Goal: Communication & Community: Answer question/provide support

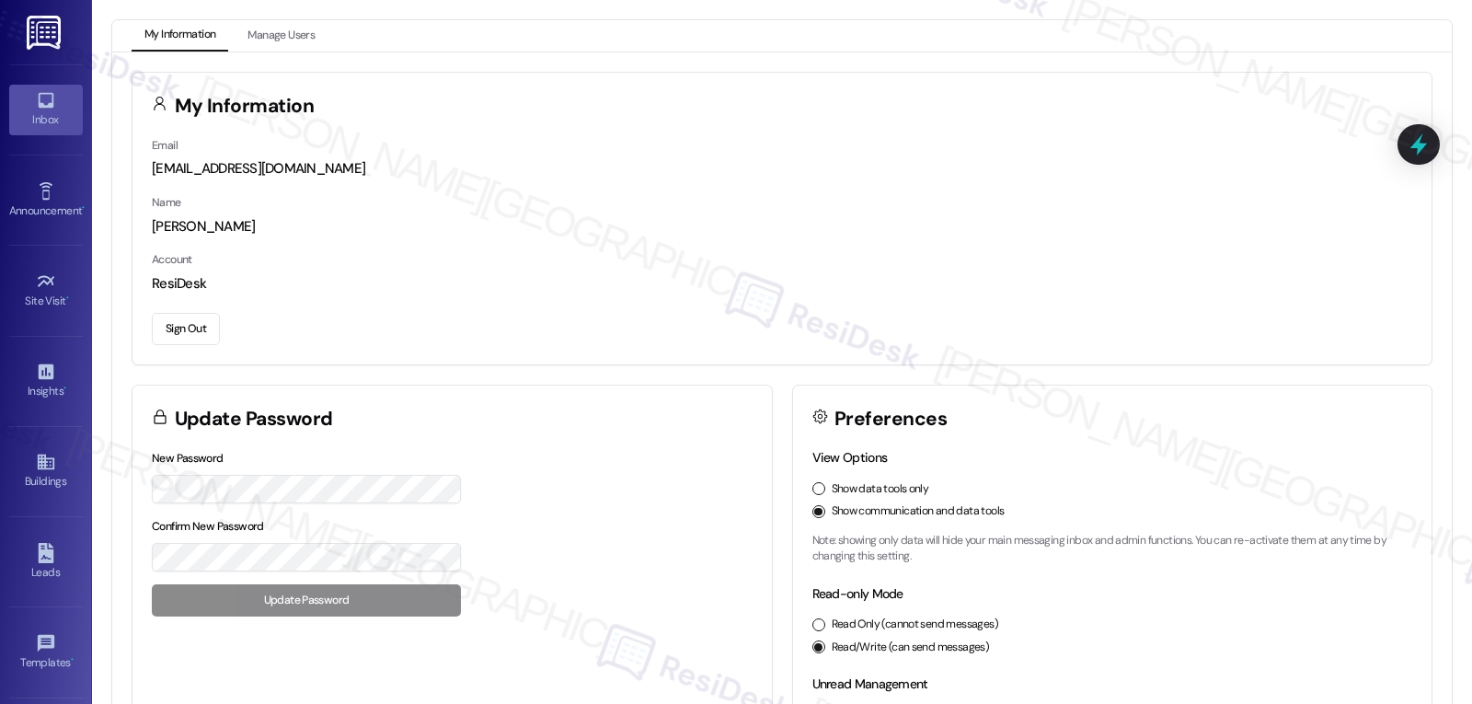
click at [38, 108] on icon at bounding box center [46, 101] width 16 height 16
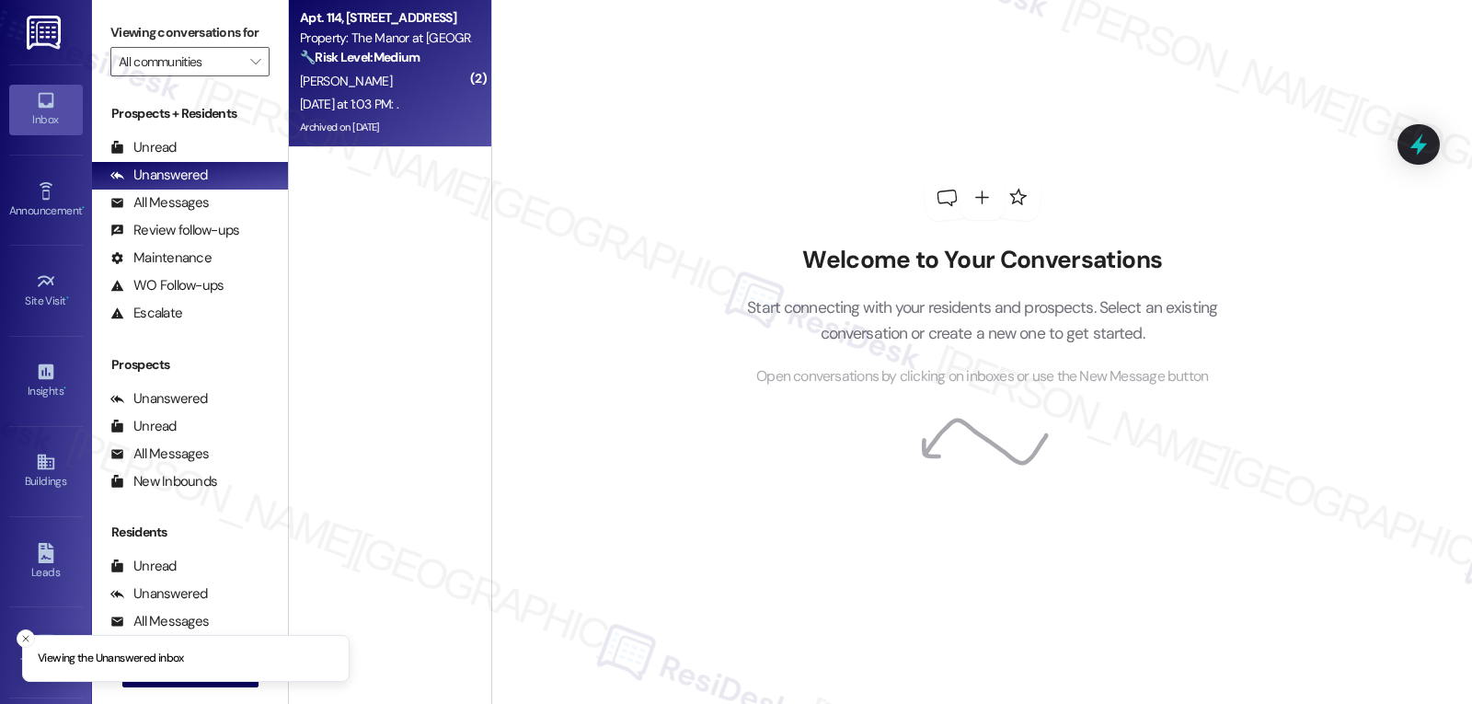
click at [442, 108] on div "[DATE] at 1:03 PM: . [DATE] at 1:03 PM: ." at bounding box center [385, 104] width 174 height 23
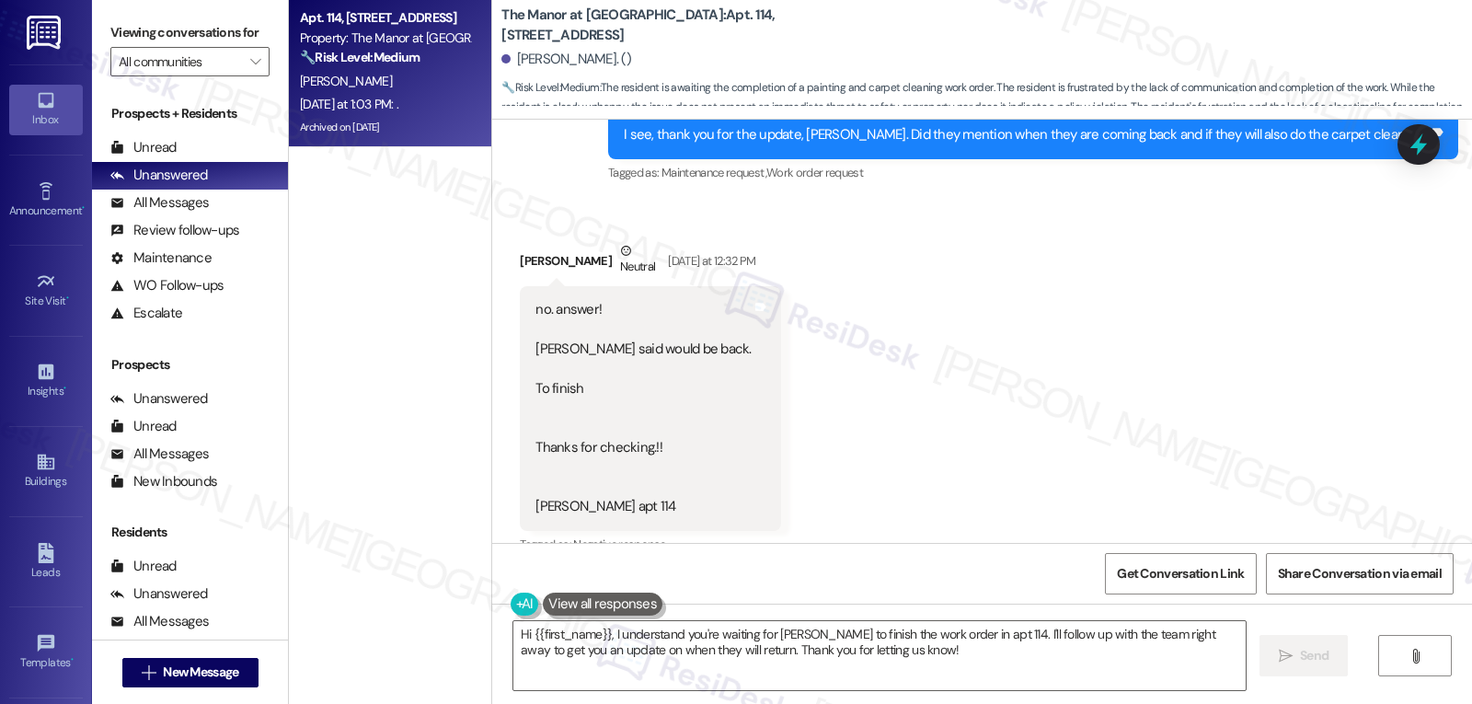
scroll to position [20782, 0]
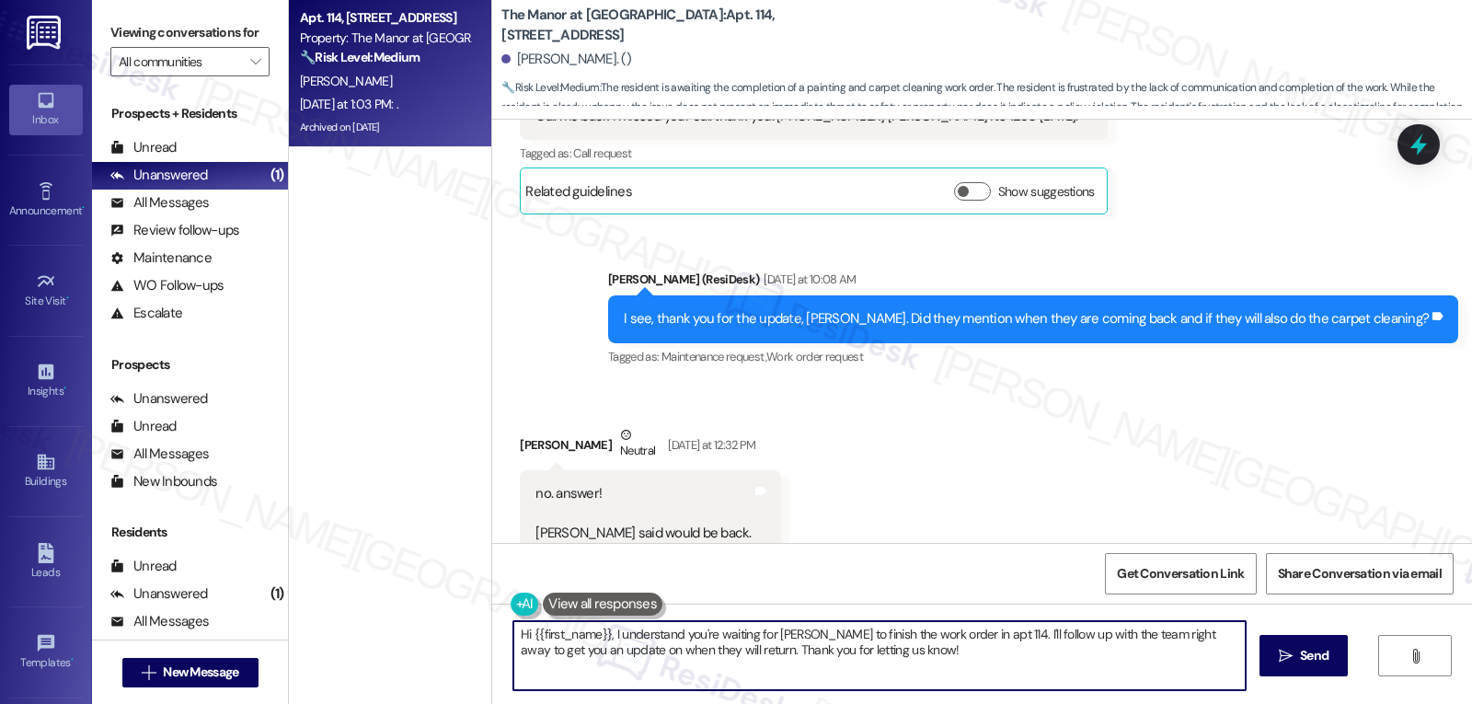
drag, startPoint x: 916, startPoint y: 636, endPoint x: 961, endPoint y: 634, distance: 45.1
click at [961, 634] on textarea "Hi {{first_name}}, I understand you're waiting for [PERSON_NAME] to finish the …" at bounding box center [879, 655] width 732 height 69
drag, startPoint x: 1055, startPoint y: 637, endPoint x: 1107, endPoint y: 637, distance: 51.5
click at [1107, 637] on textarea "Hi {{first_name}}, I understand you're waiting for [PERSON_NAME] to finish the …" at bounding box center [879, 655] width 732 height 69
click at [1123, 671] on textarea "Hi {{first_name}}, I understand you're waiting for [PERSON_NAME] to finish the …" at bounding box center [879, 655] width 732 height 69
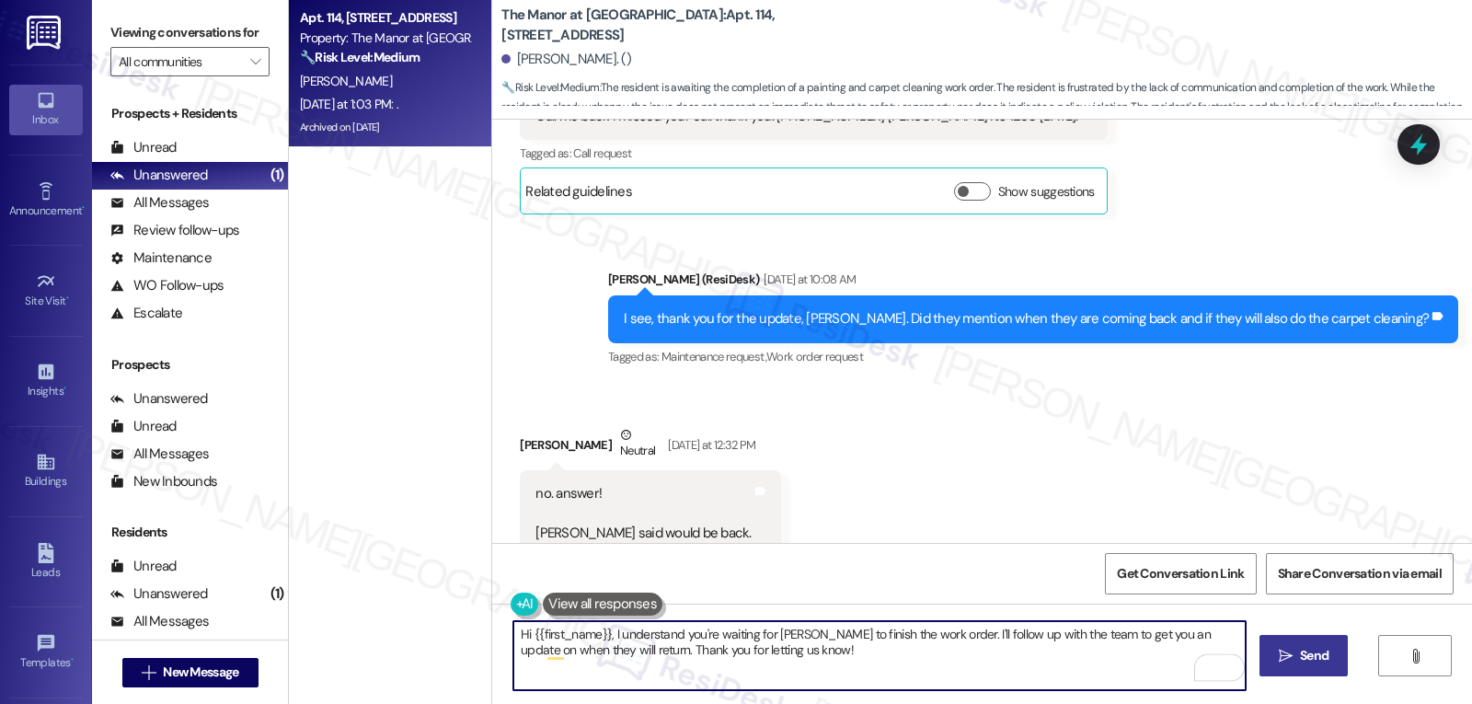
type textarea "Hi {{first_name}}, I understand you're waiting for [PERSON_NAME] to finish the …"
click at [1303, 663] on span "Send" at bounding box center [1314, 655] width 29 height 19
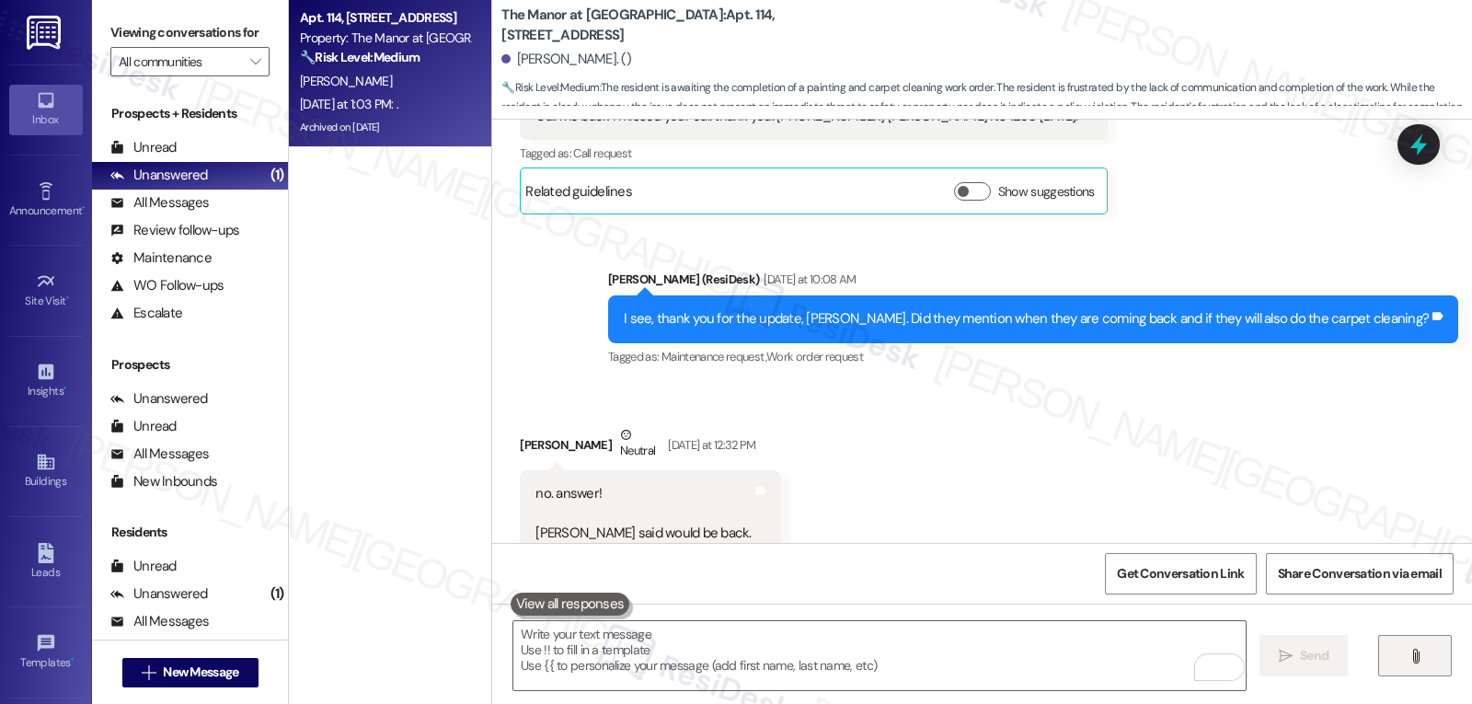
scroll to position [20965, 0]
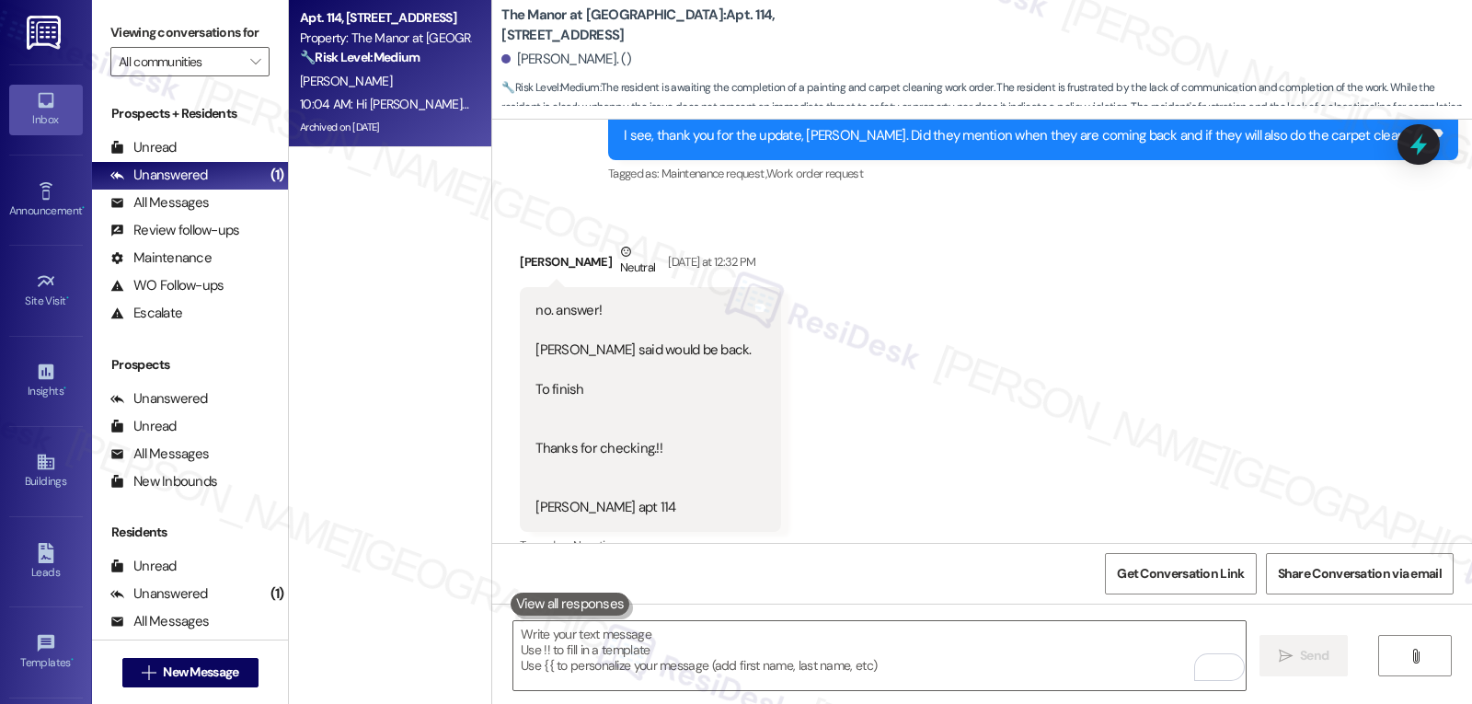
click at [1133, 373] on div "Received via SMS [PERSON_NAME] Neutral [DATE] at 12:32 PM no. answer! [PERSON_N…" at bounding box center [982, 451] width 980 height 500
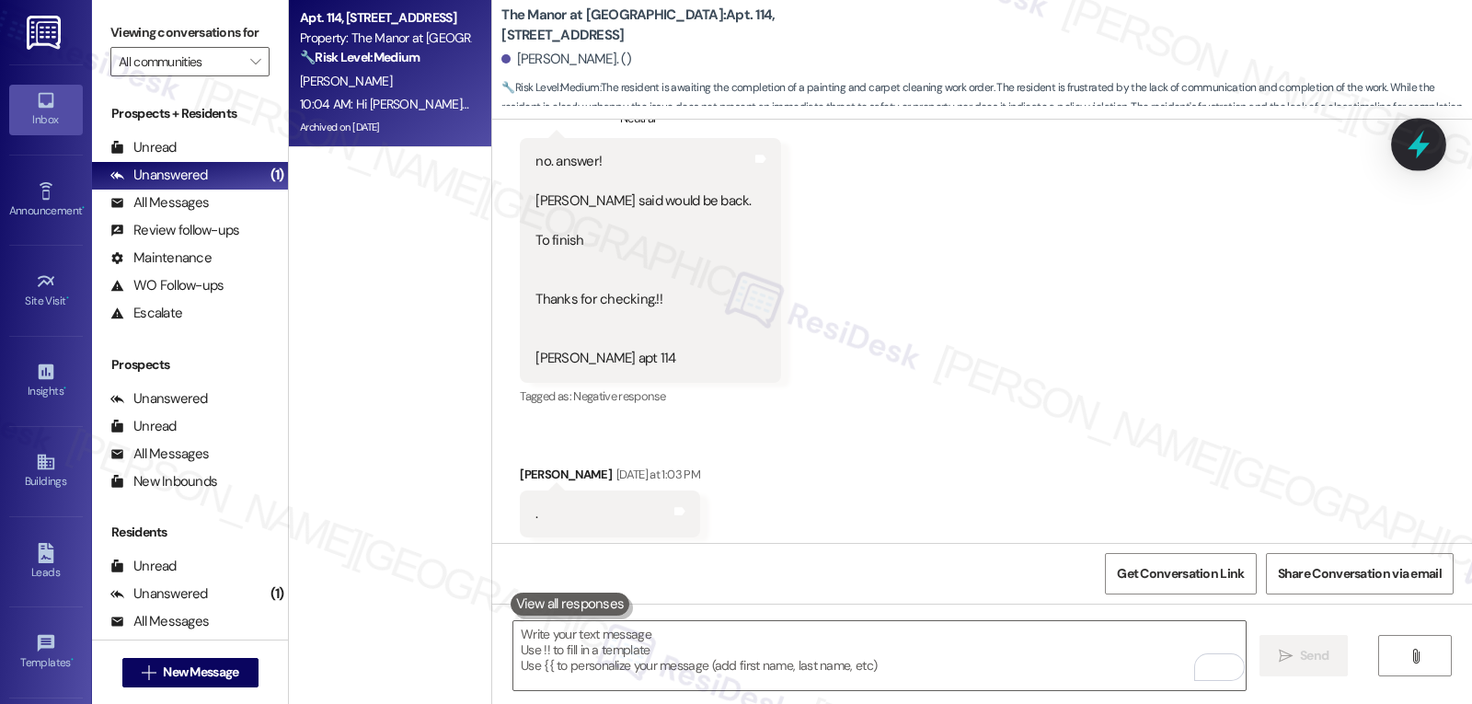
click at [1413, 141] on icon at bounding box center [1418, 144] width 31 height 31
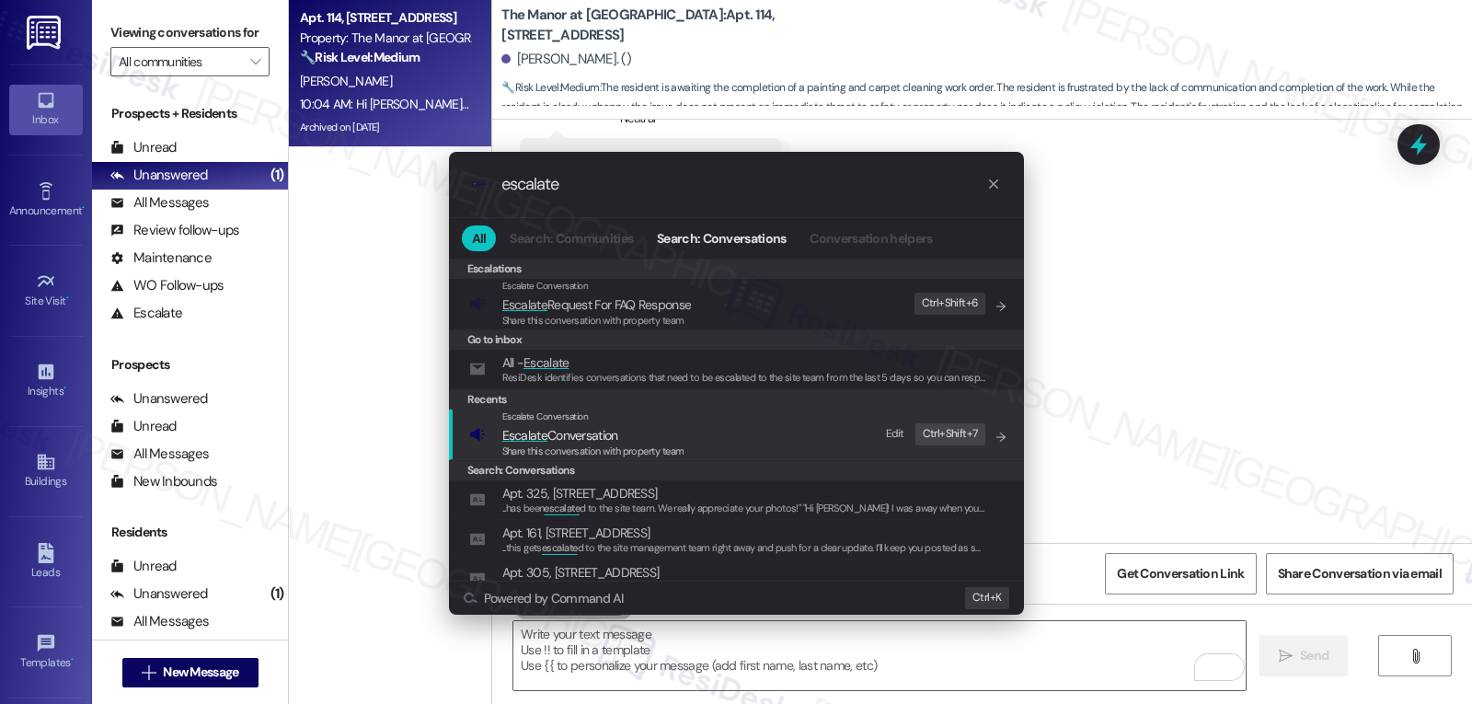
type input "escalate"
click at [626, 451] on span "Share this conversation with property team" at bounding box center [593, 450] width 182 height 13
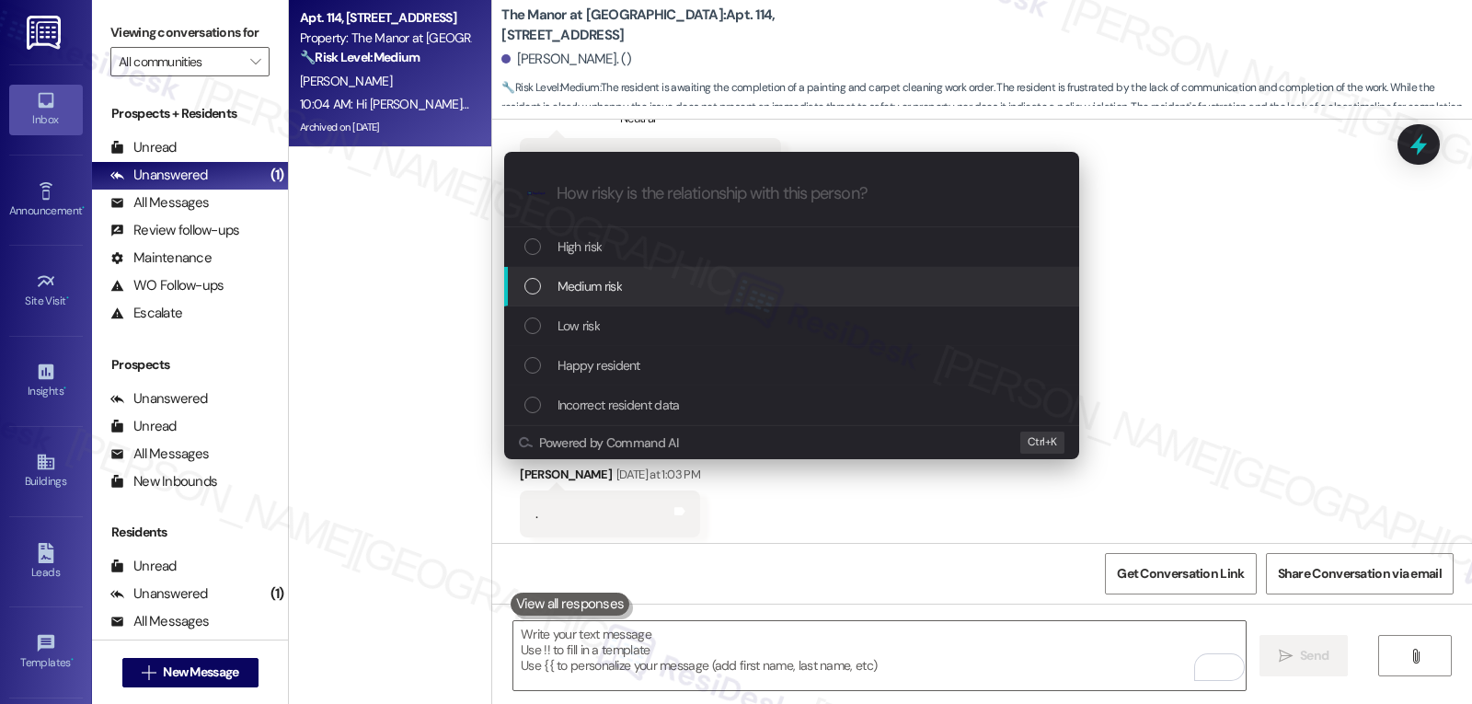
click at [639, 293] on div "Medium risk" at bounding box center [793, 286] width 538 height 20
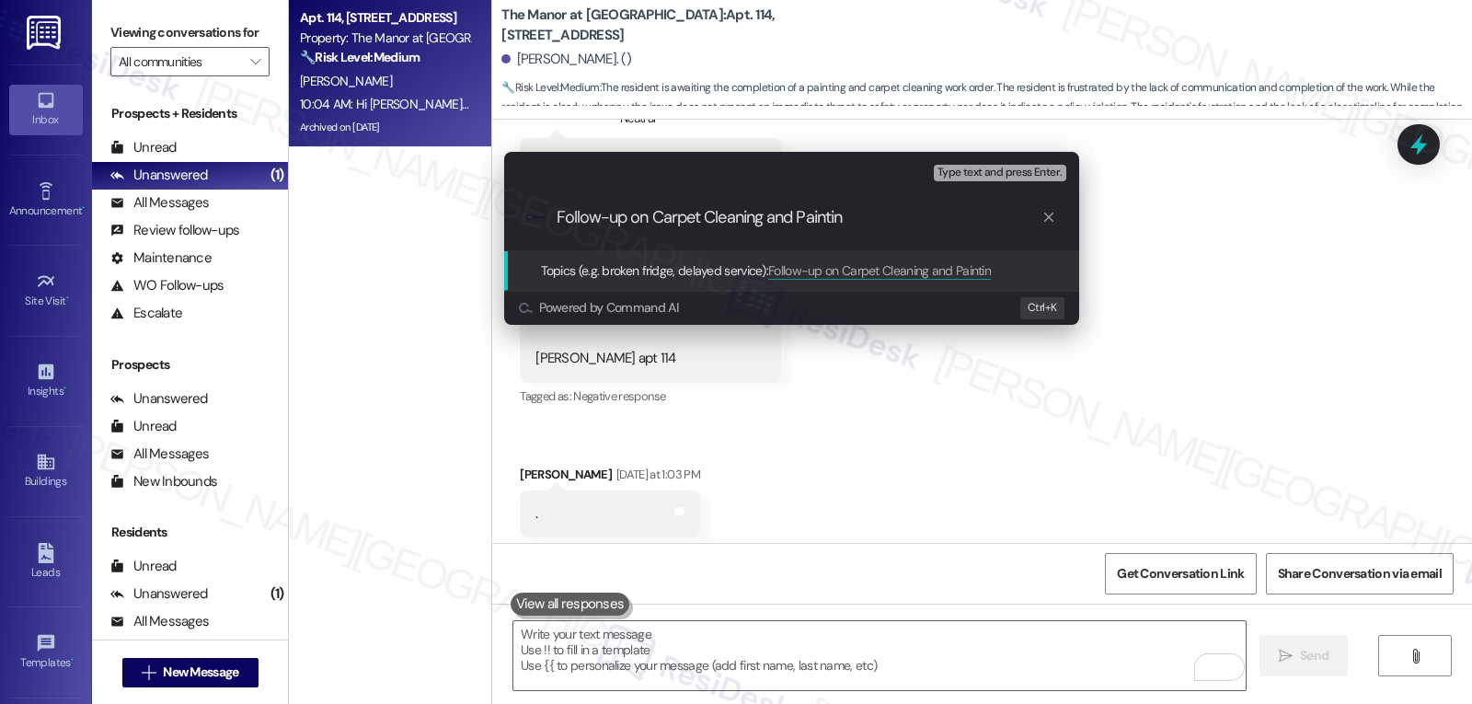
type input "Follow-up on Carpet Cleaning and Painting"
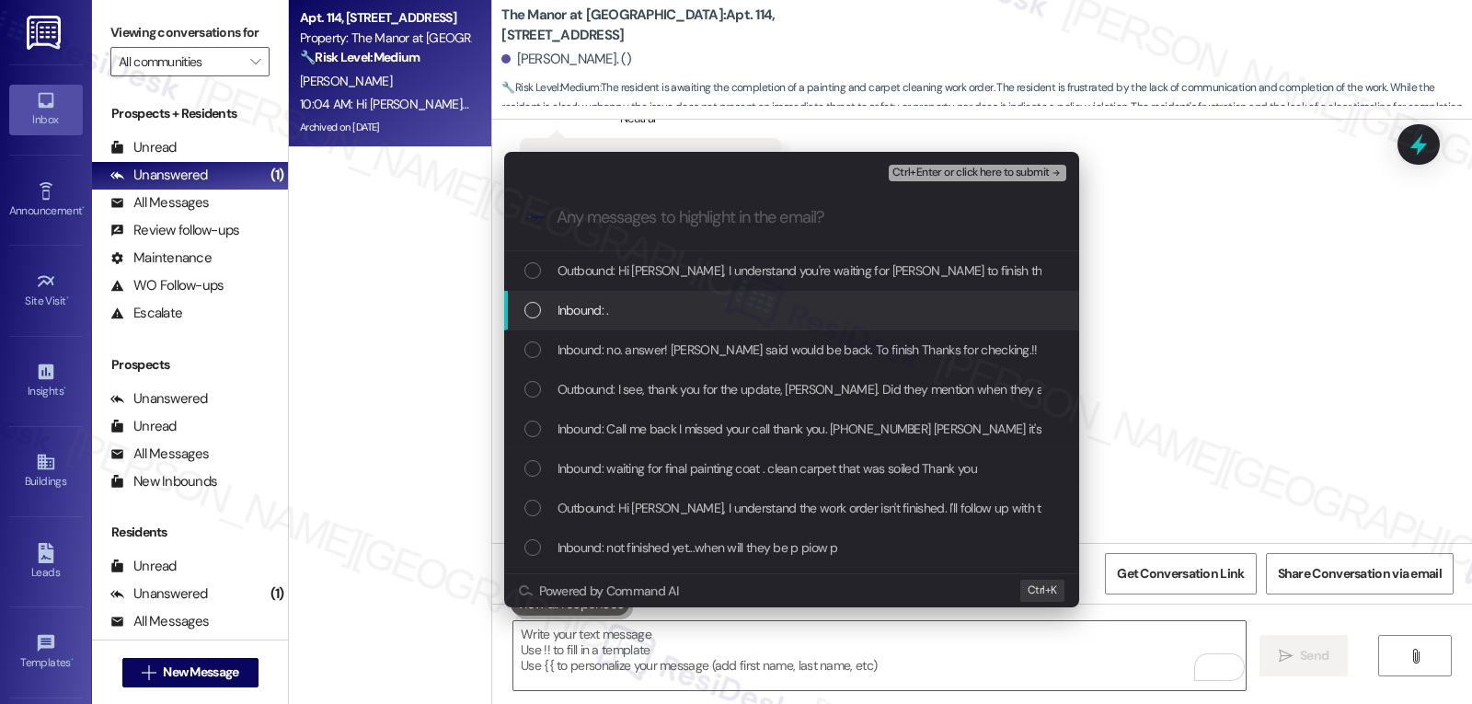
click at [689, 308] on div "Inbound: ." at bounding box center [793, 310] width 538 height 20
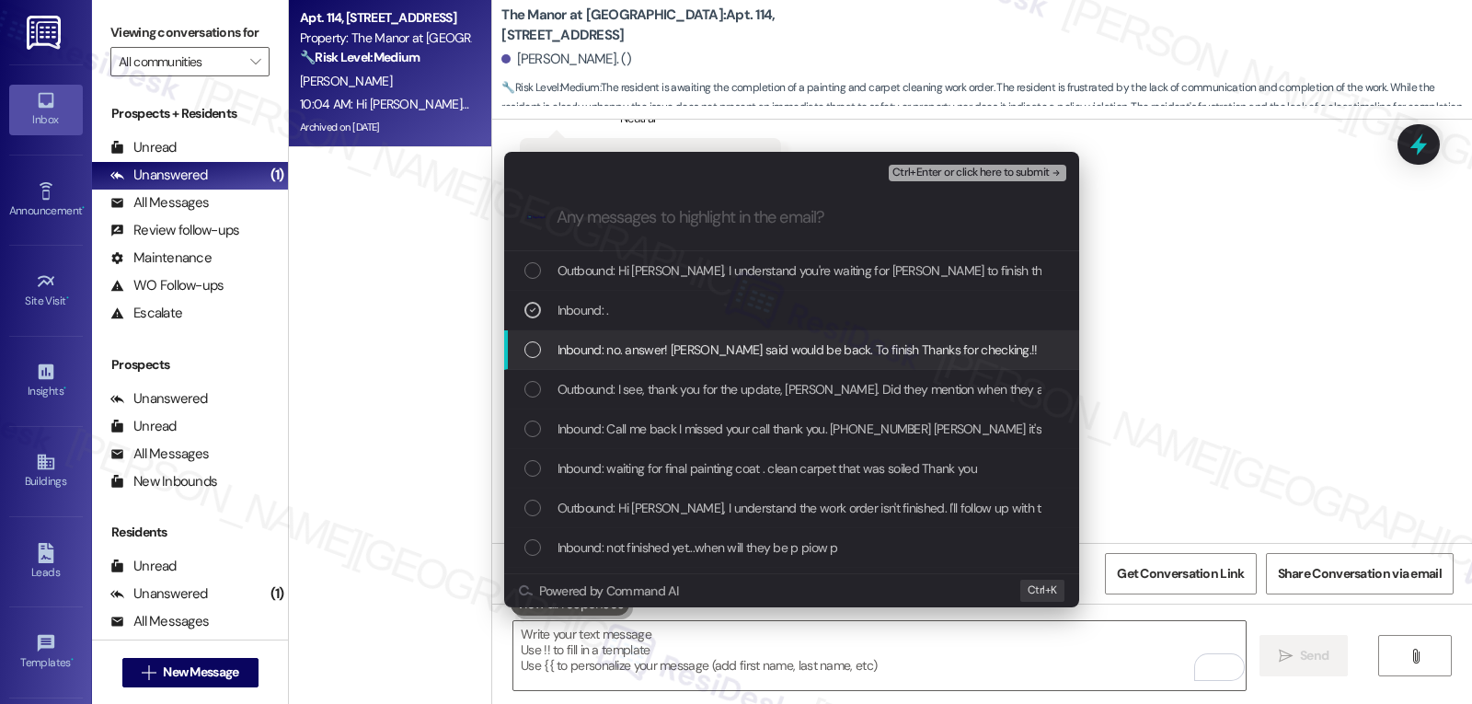
click at [667, 354] on span "Inbound: no. answer! [PERSON_NAME] said would be back. To finish Thanks for che…" at bounding box center [865, 349] width 614 height 20
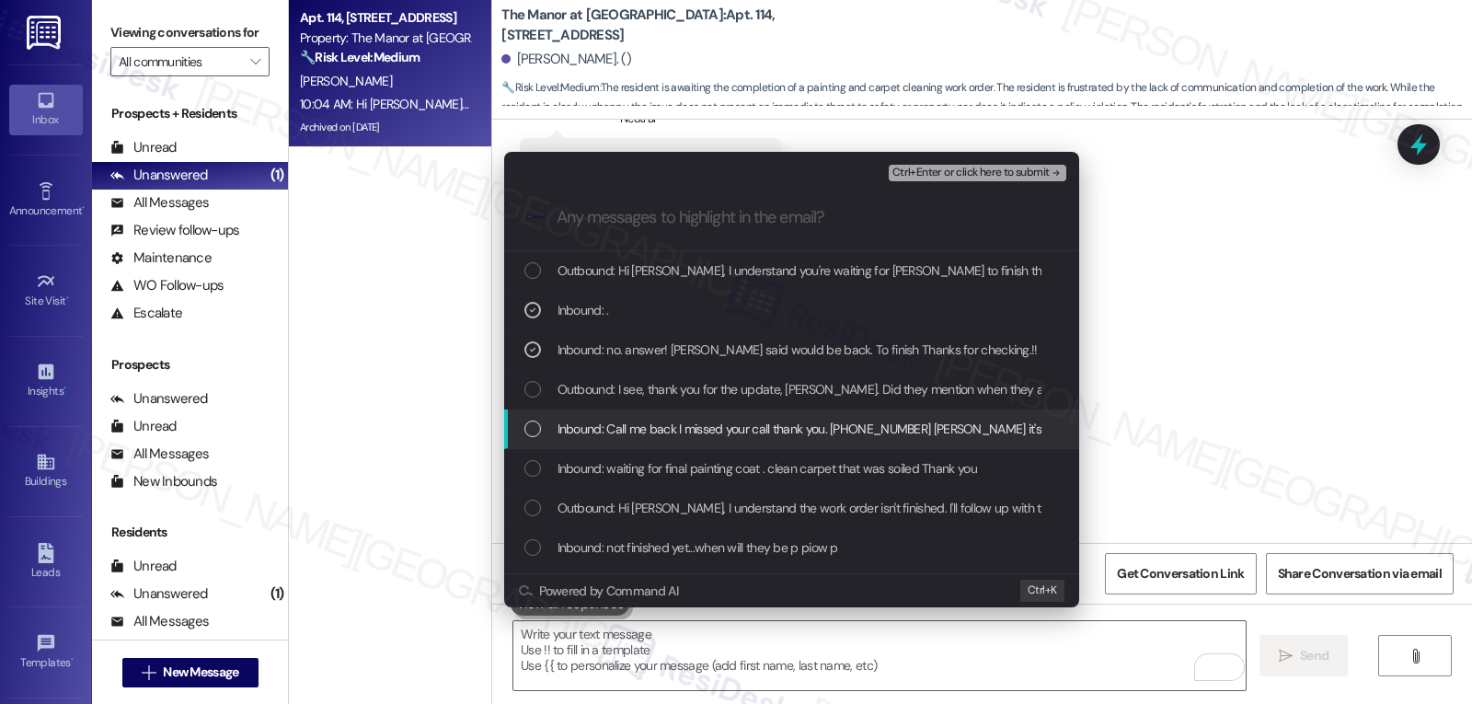
click at [638, 436] on span "Inbound: Call me back I missed your call thank you. [PHONE_NUMBER] [PERSON_NAME…" at bounding box center [833, 429] width 551 height 20
click at [529, 431] on icon "List of options" at bounding box center [532, 428] width 13 height 13
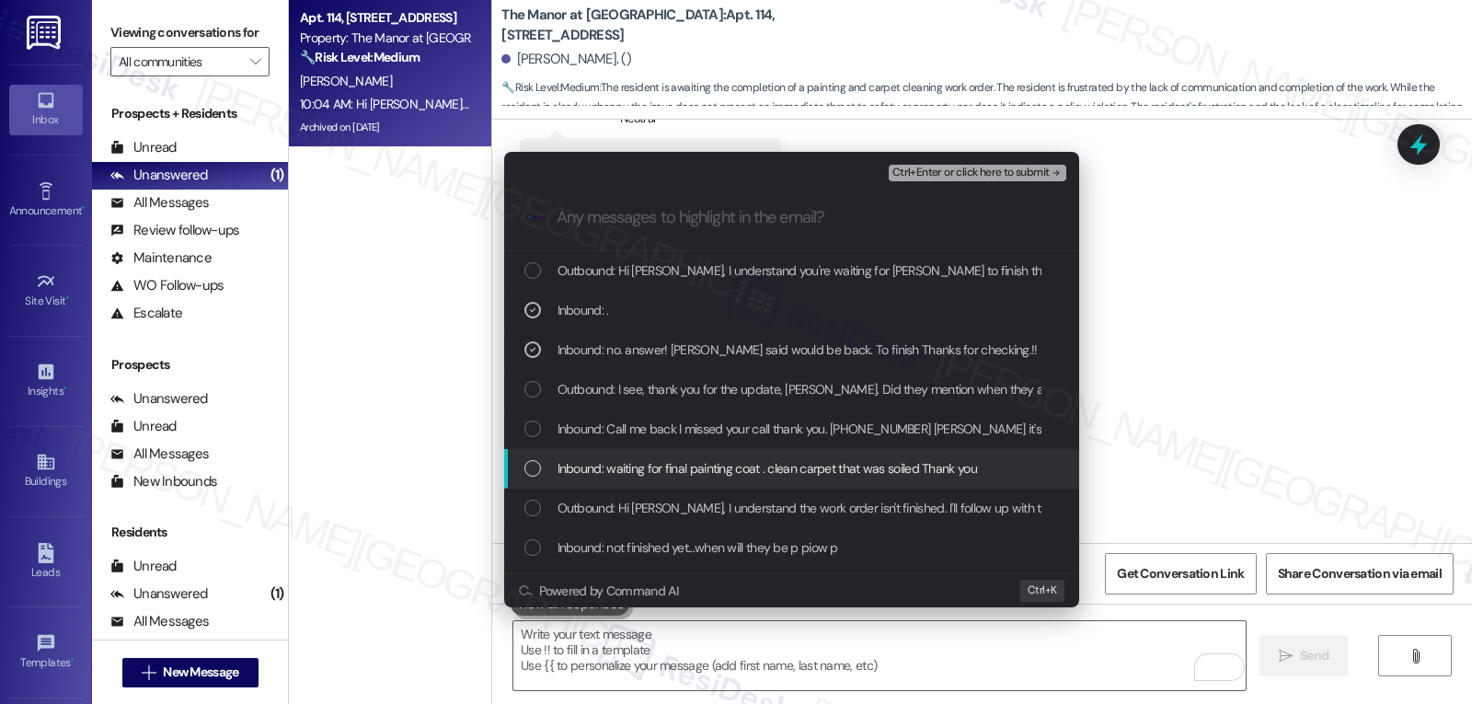
click at [535, 472] on div "List of options" at bounding box center [532, 468] width 17 height 17
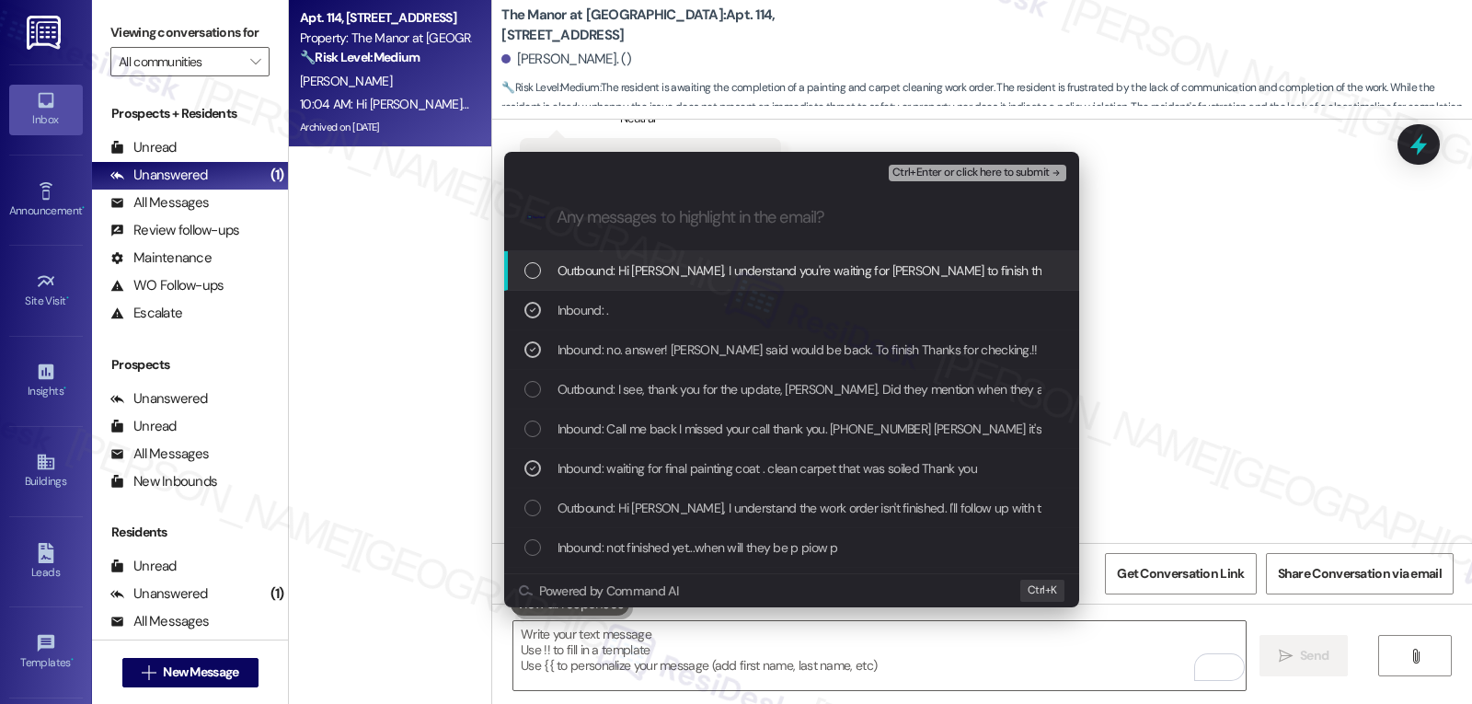
click at [988, 171] on span "Ctrl+Enter or click here to submit" at bounding box center [970, 173] width 157 height 13
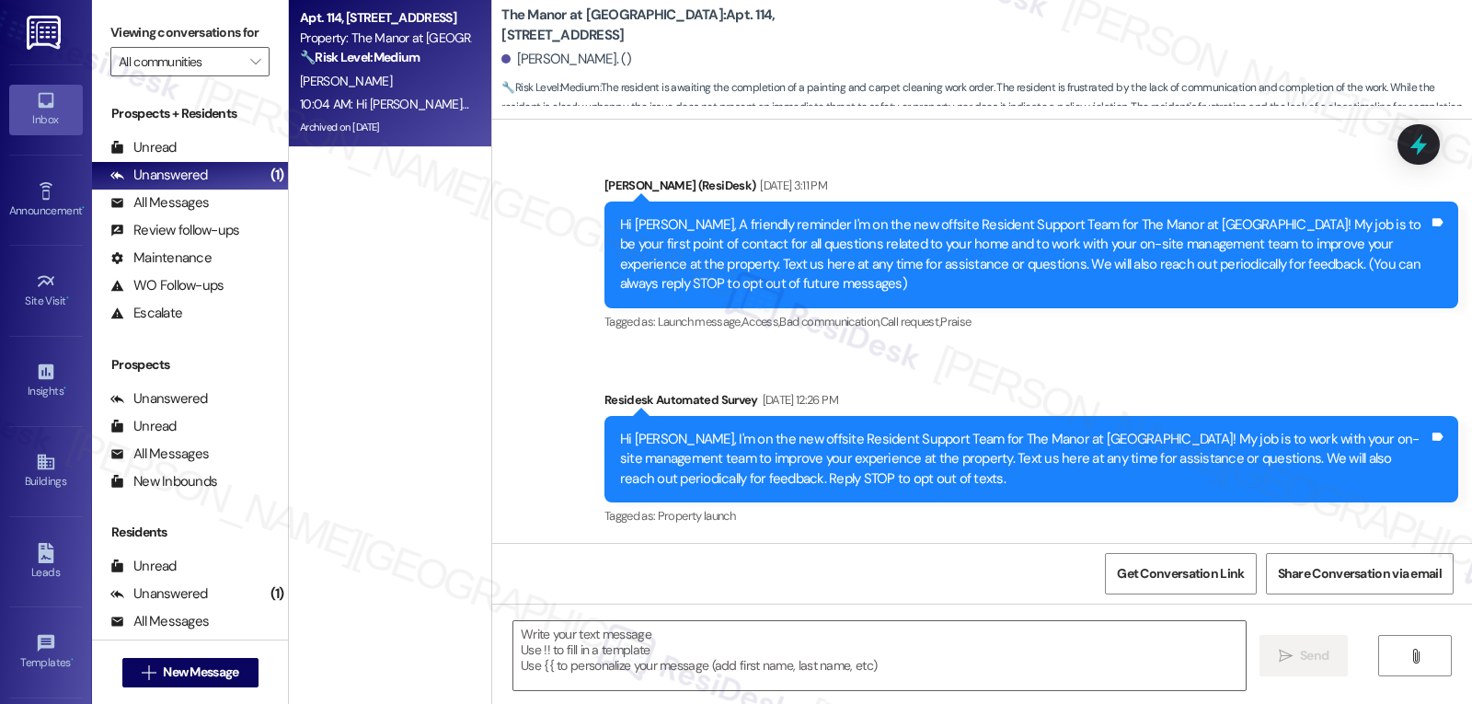
scroll to position [20991, 0]
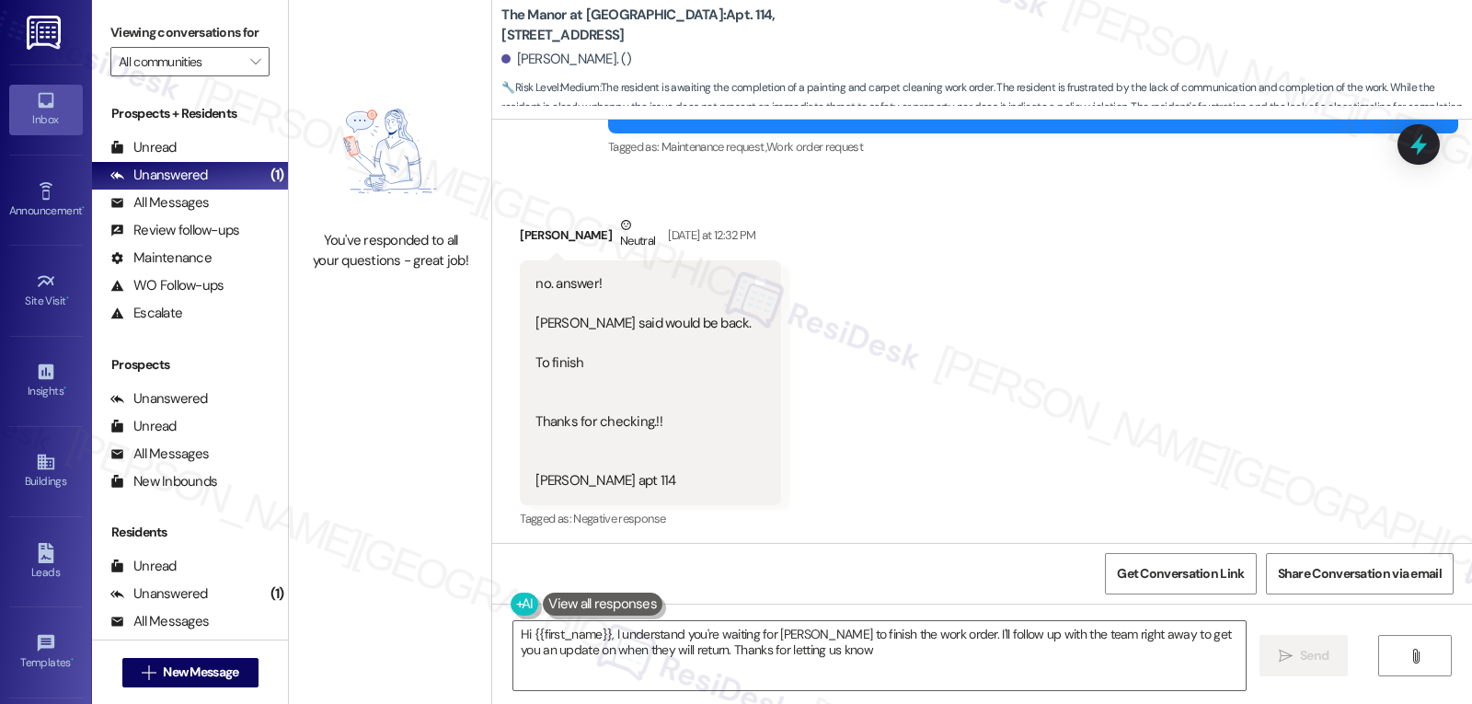
type textarea "Hi {{first_name}}, I understand you're waiting for [PERSON_NAME] to finish the …"
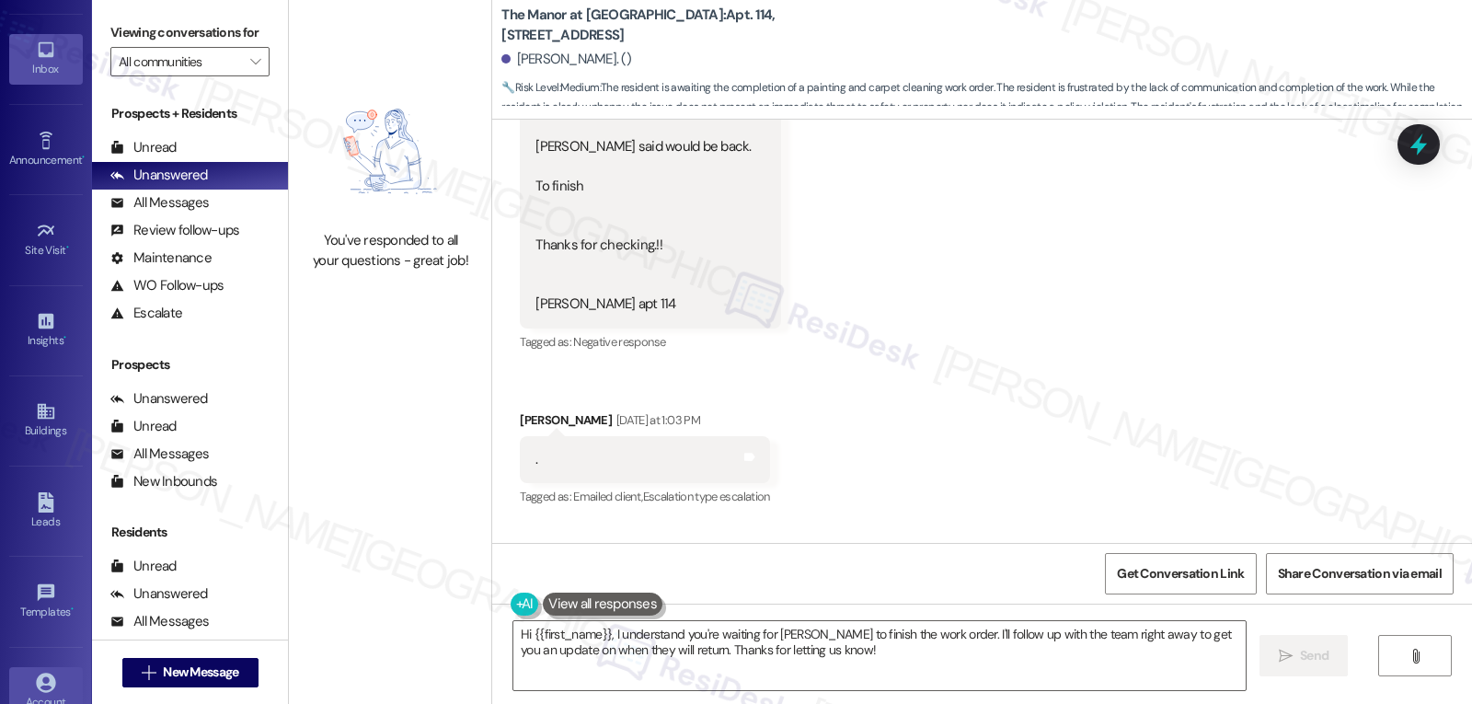
scroll to position [174, 0]
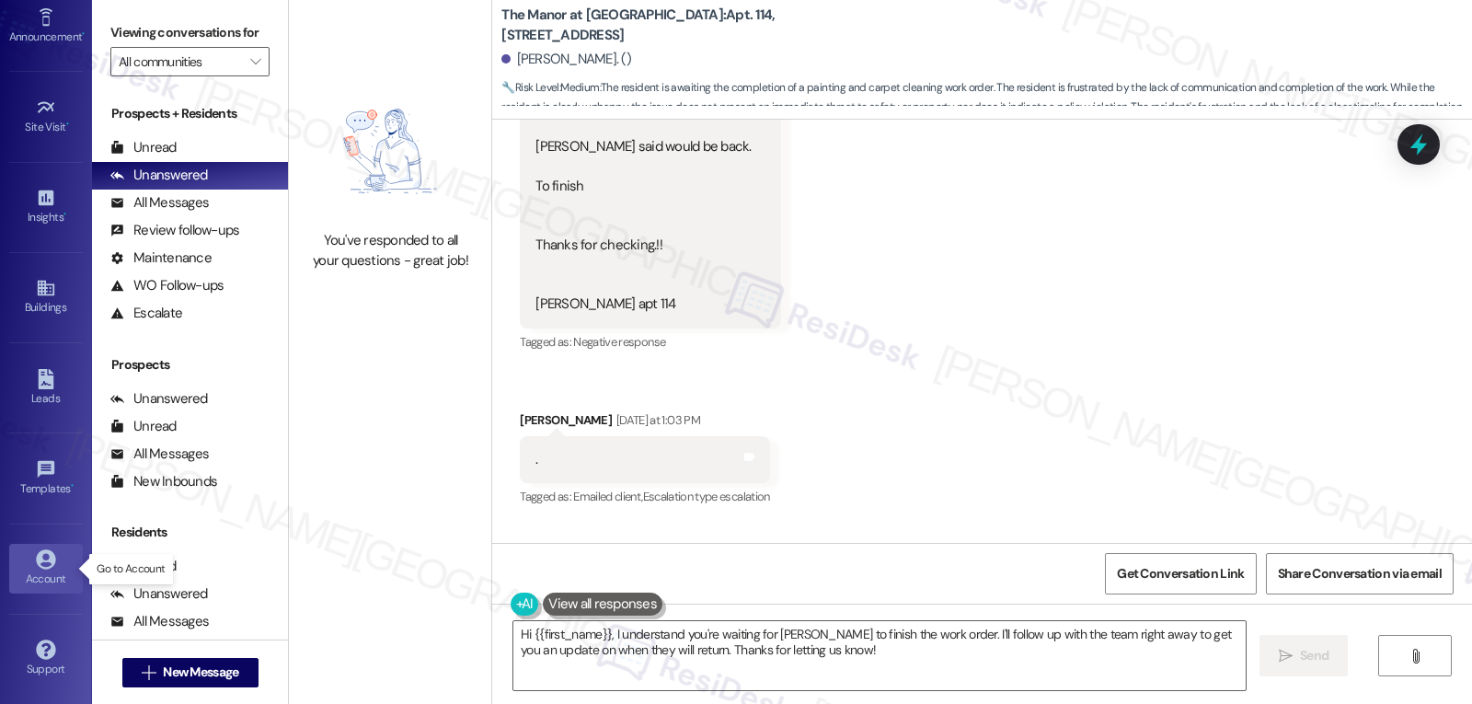
click at [48, 575] on div "Account" at bounding box center [46, 578] width 92 height 18
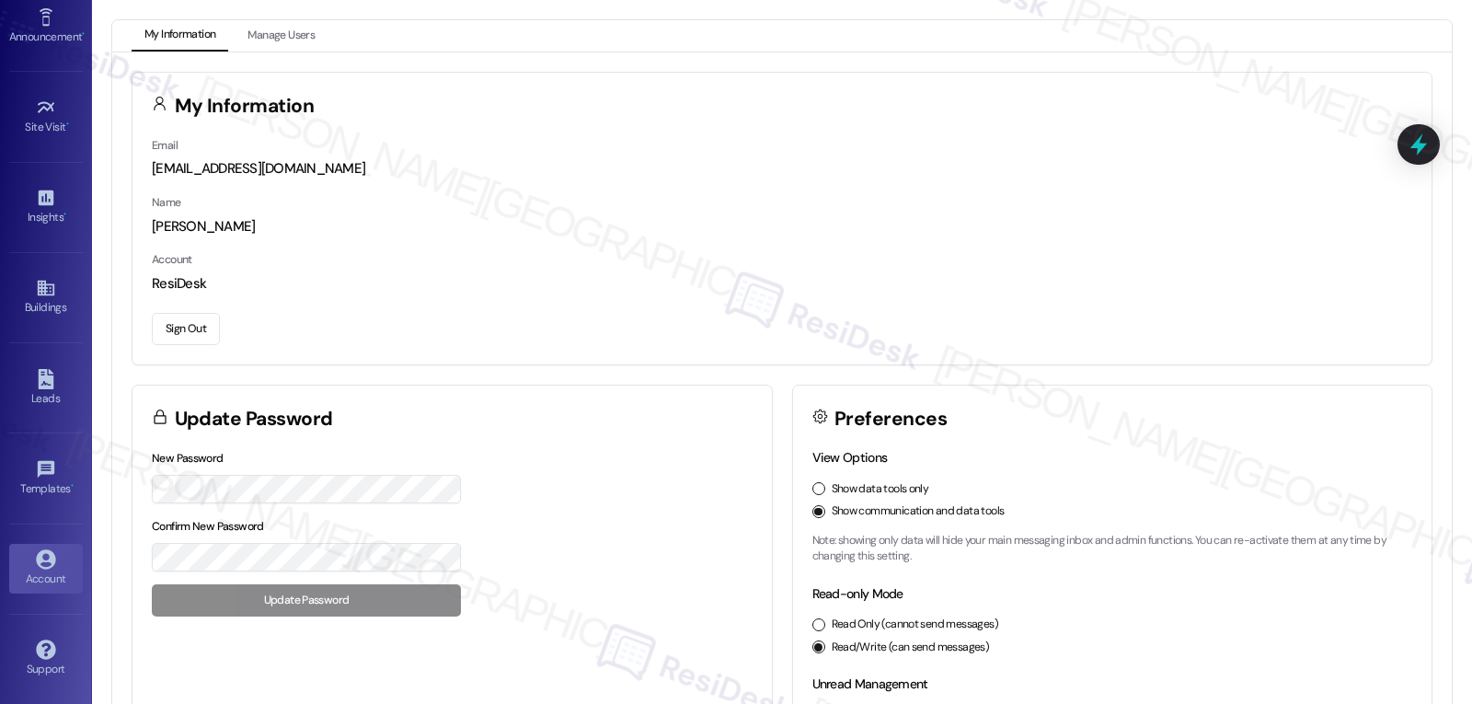
click at [198, 328] on button "Sign Out" at bounding box center [186, 329] width 68 height 32
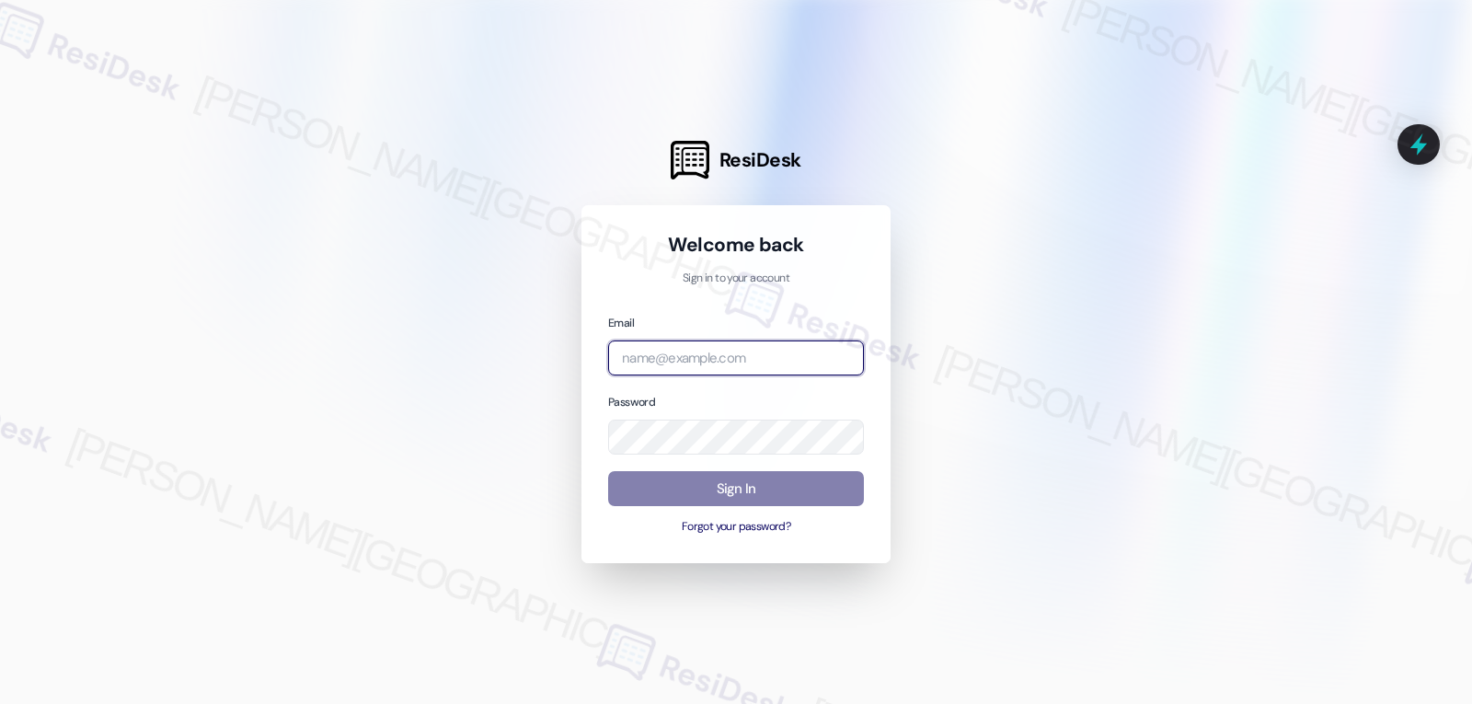
click at [699, 367] on input "email" at bounding box center [736, 358] width 256 height 36
click at [744, 340] on input "email" at bounding box center [736, 358] width 256 height 36
paste input "automated-surveys-archway_equities-jomar.punay@archway_[DOMAIN_NAME]"
type input "automated-surveys-archway_equities-jomar.punay@archway_[DOMAIN_NAME]"
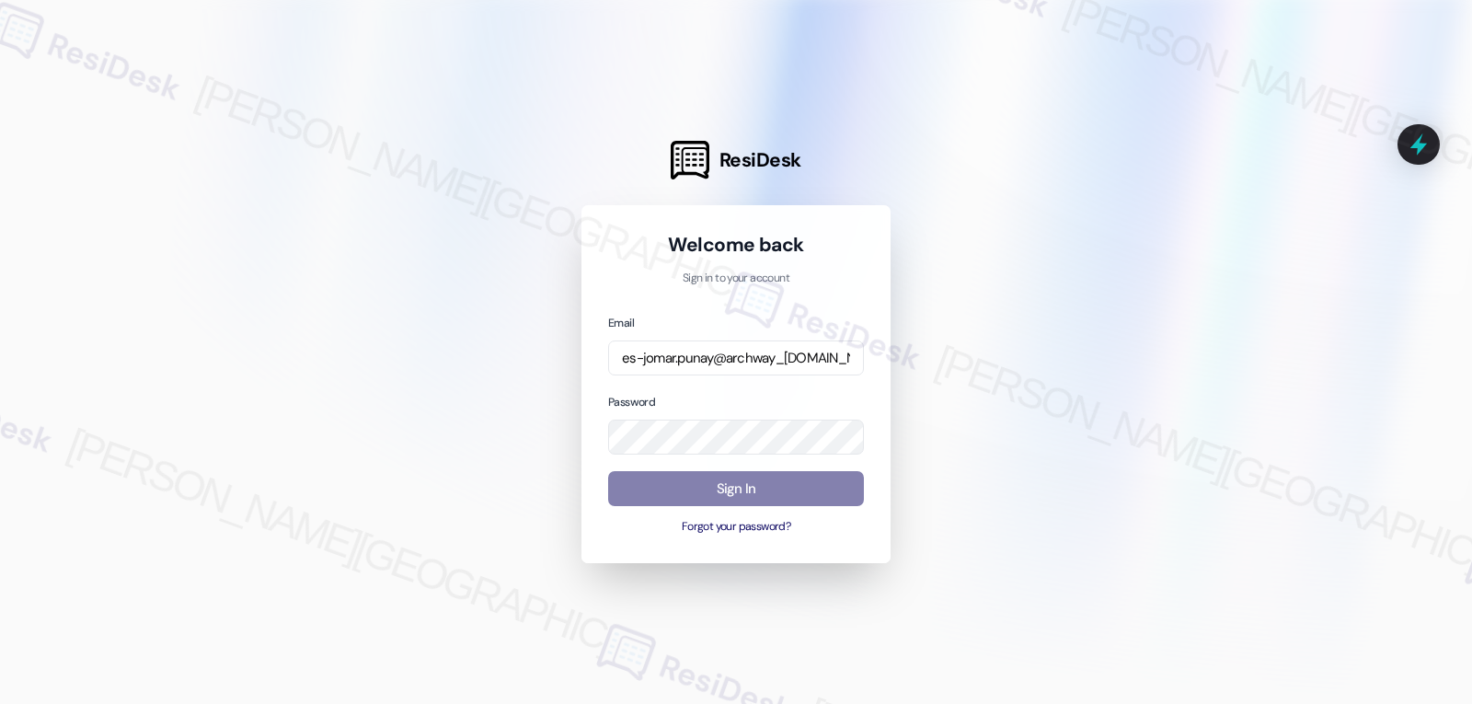
scroll to position [0, 0]
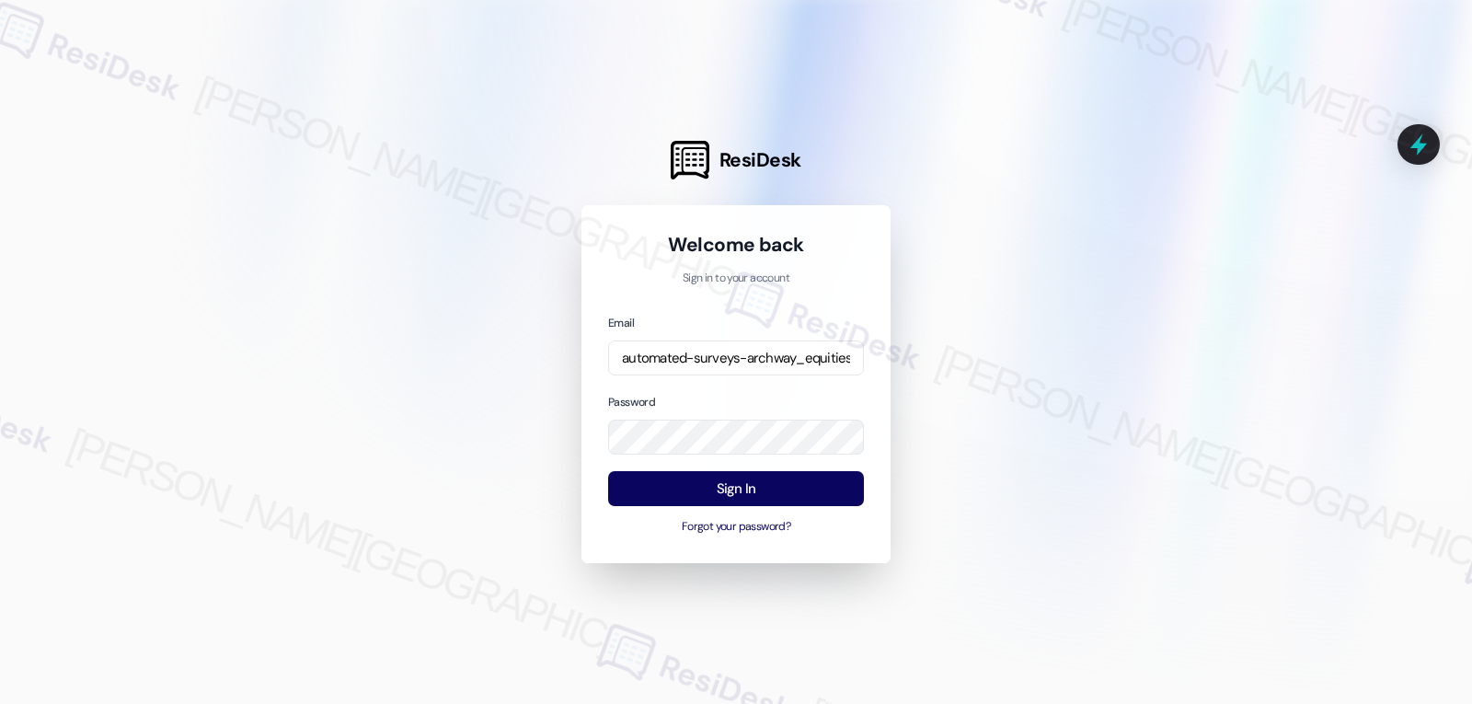
click at [763, 403] on div "Password" at bounding box center [736, 423] width 256 height 63
click at [732, 498] on button "Sign In" at bounding box center [736, 489] width 256 height 36
